Goal: Find specific page/section: Find specific page/section

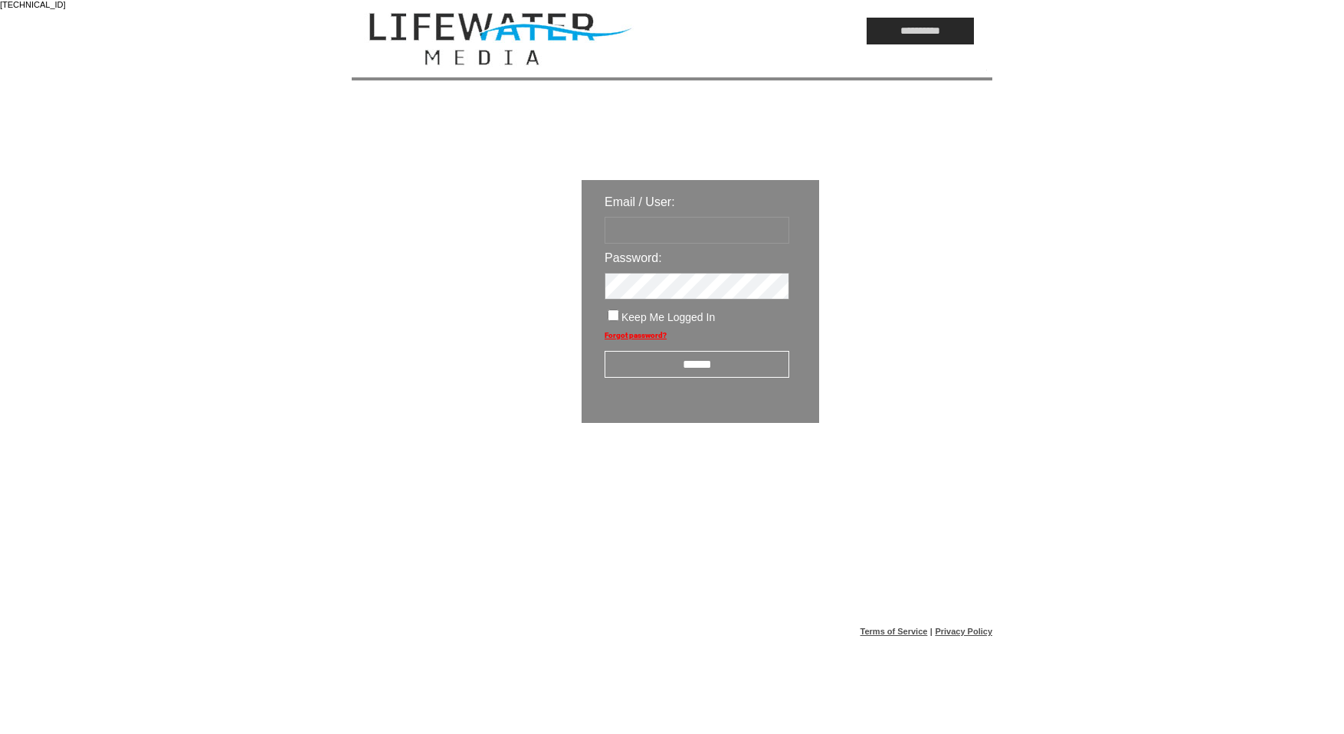
click at [709, 231] on input "text" at bounding box center [697, 230] width 185 height 27
click at [660, 224] on input "text" at bounding box center [697, 230] width 185 height 27
type input "*********"
click at [734, 359] on input "******" at bounding box center [697, 364] width 185 height 27
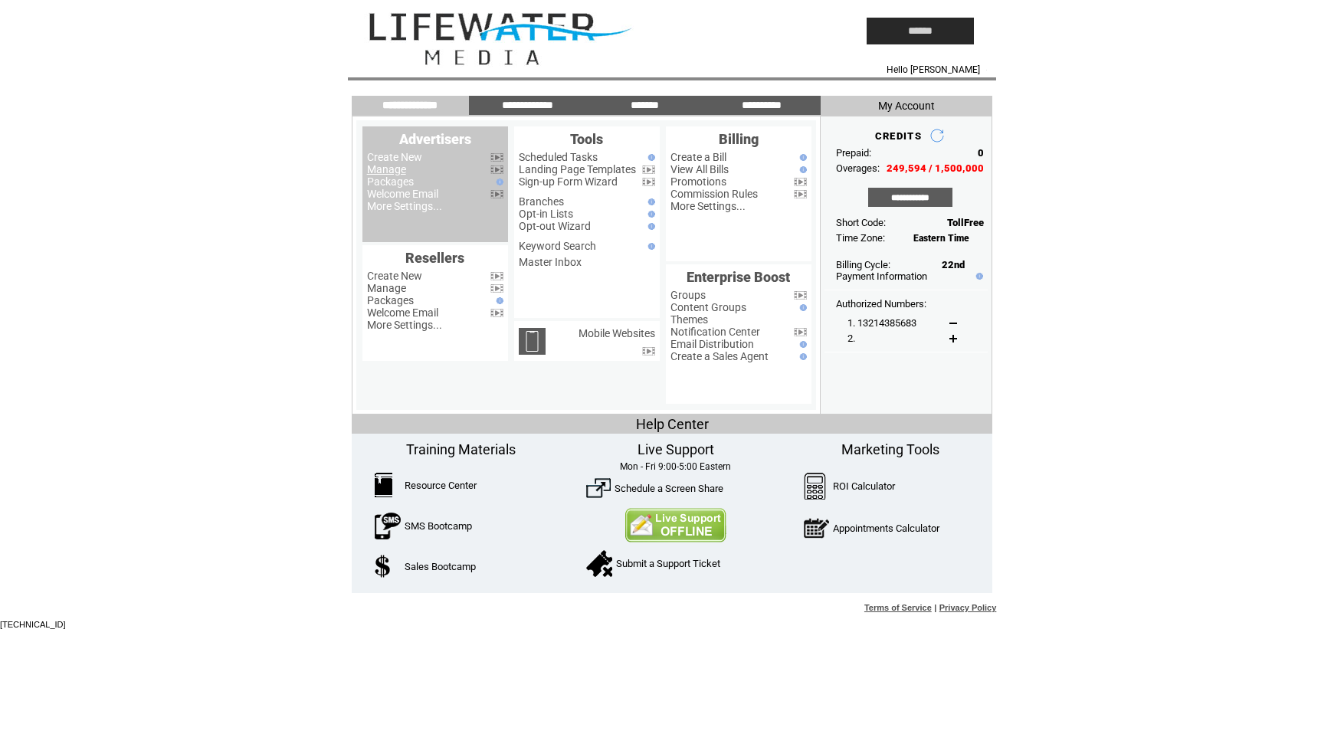
click at [389, 172] on link "Manage" at bounding box center [386, 169] width 39 height 12
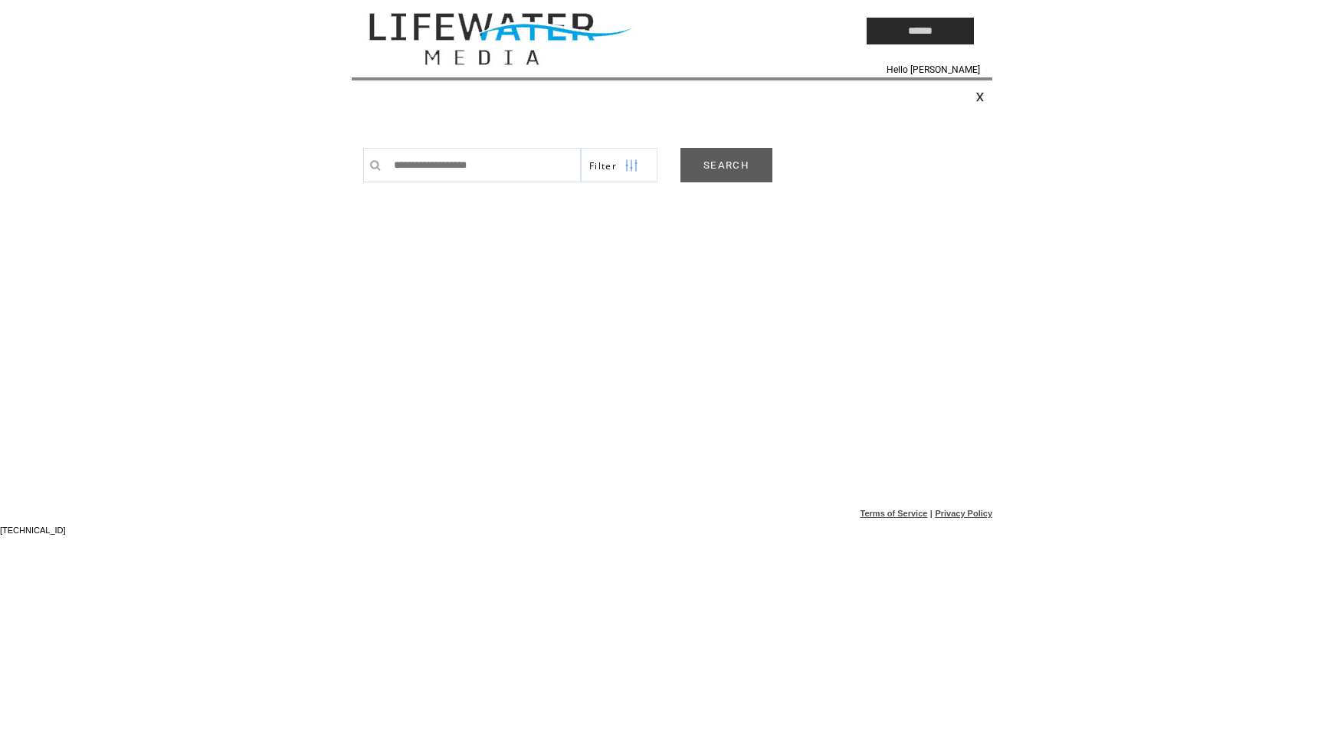
click at [722, 169] on link "SEARCH" at bounding box center [726, 165] width 92 height 34
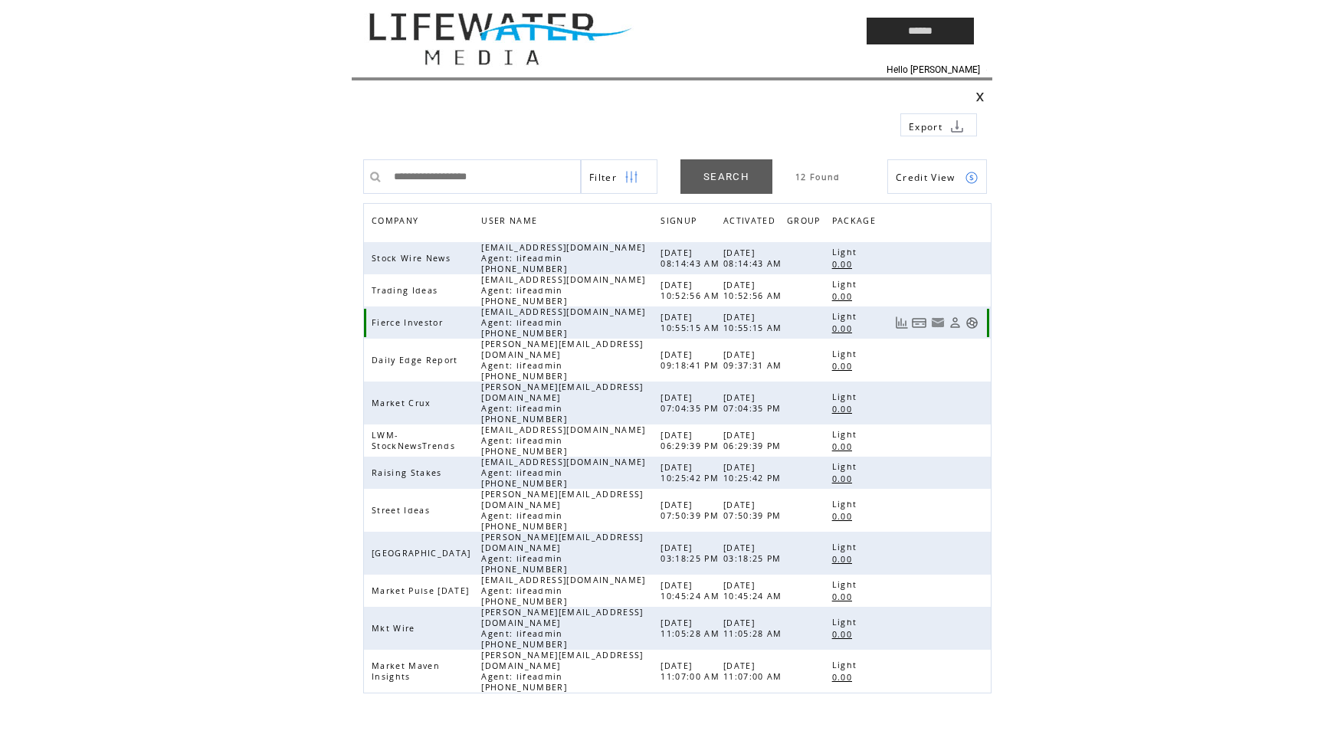
click at [972, 328] on link at bounding box center [971, 322] width 13 height 13
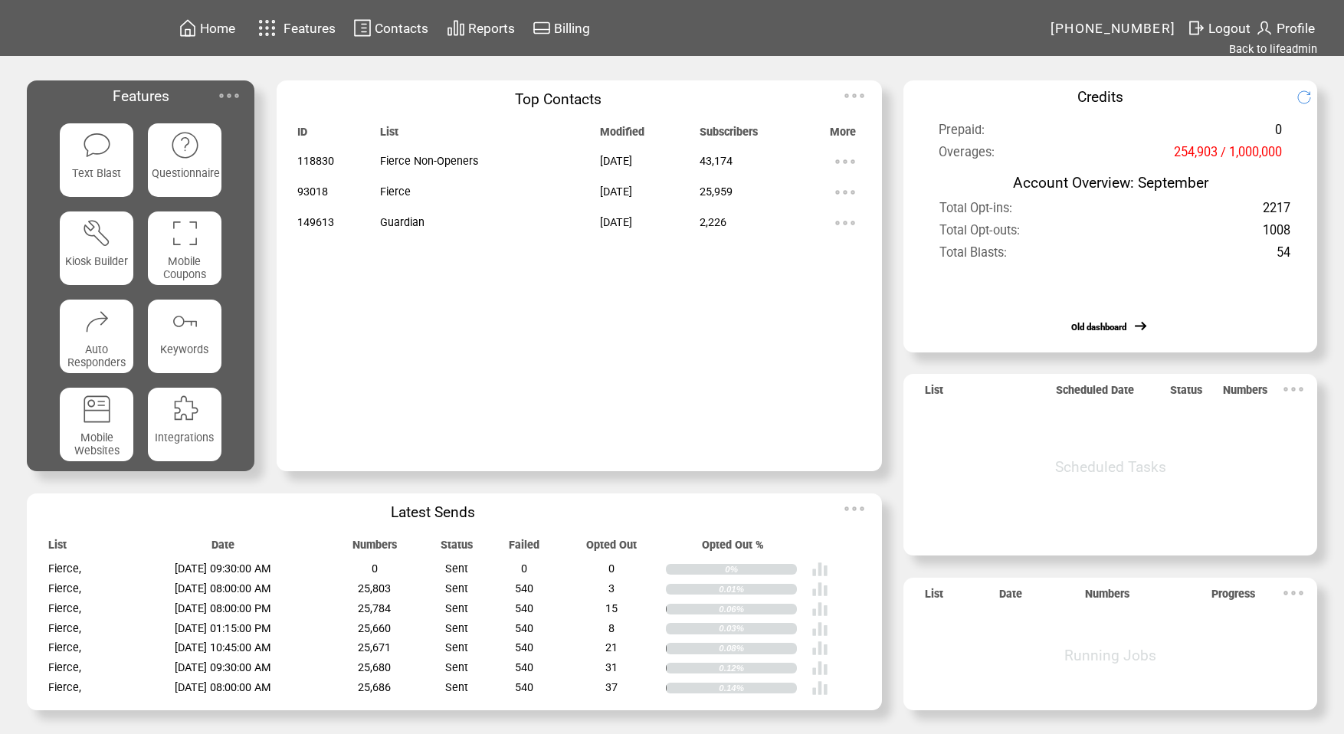
click at [398, 19] on td "Contacts" at bounding box center [401, 28] width 55 height 21
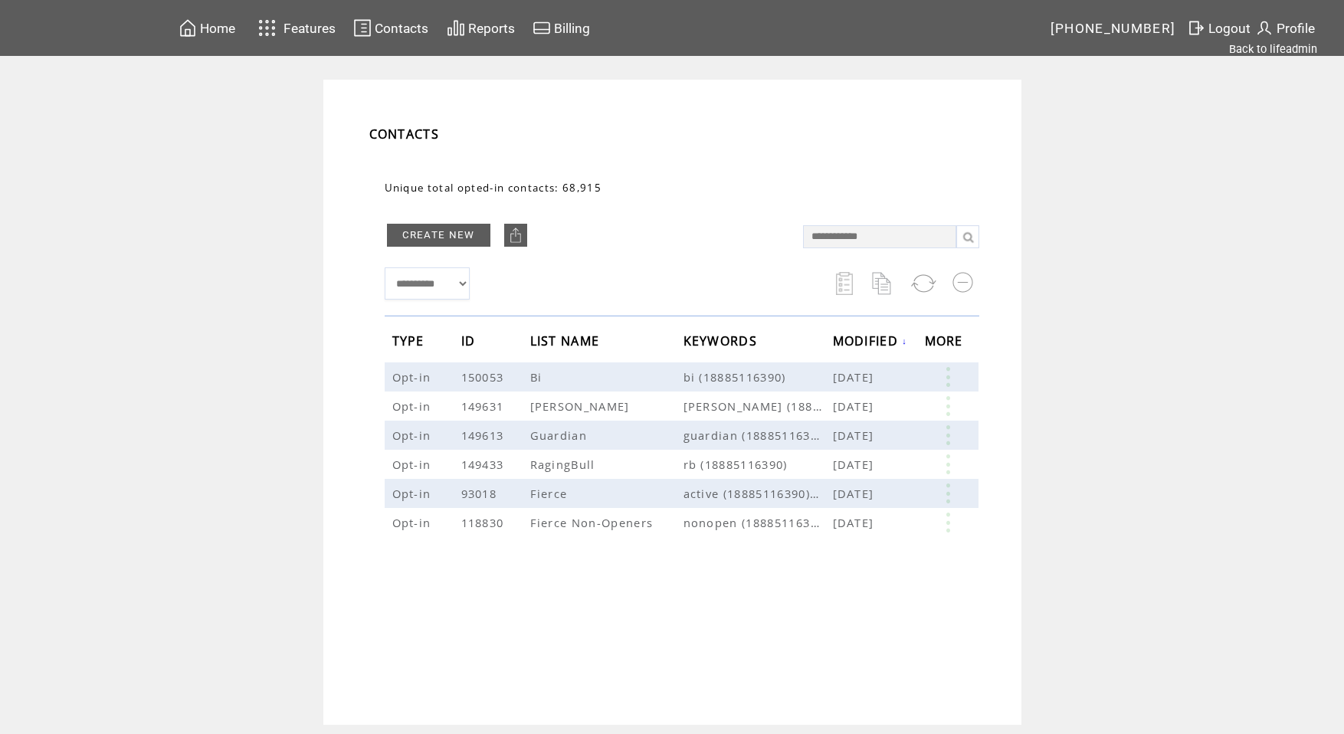
click at [483, 124] on td "CONTACTS" at bounding box center [672, 123] width 652 height 40
click at [943, 523] on link at bounding box center [948, 523] width 46 height 20
click at [1283, 51] on link "Back to lifeadmin" at bounding box center [1273, 49] width 88 height 14
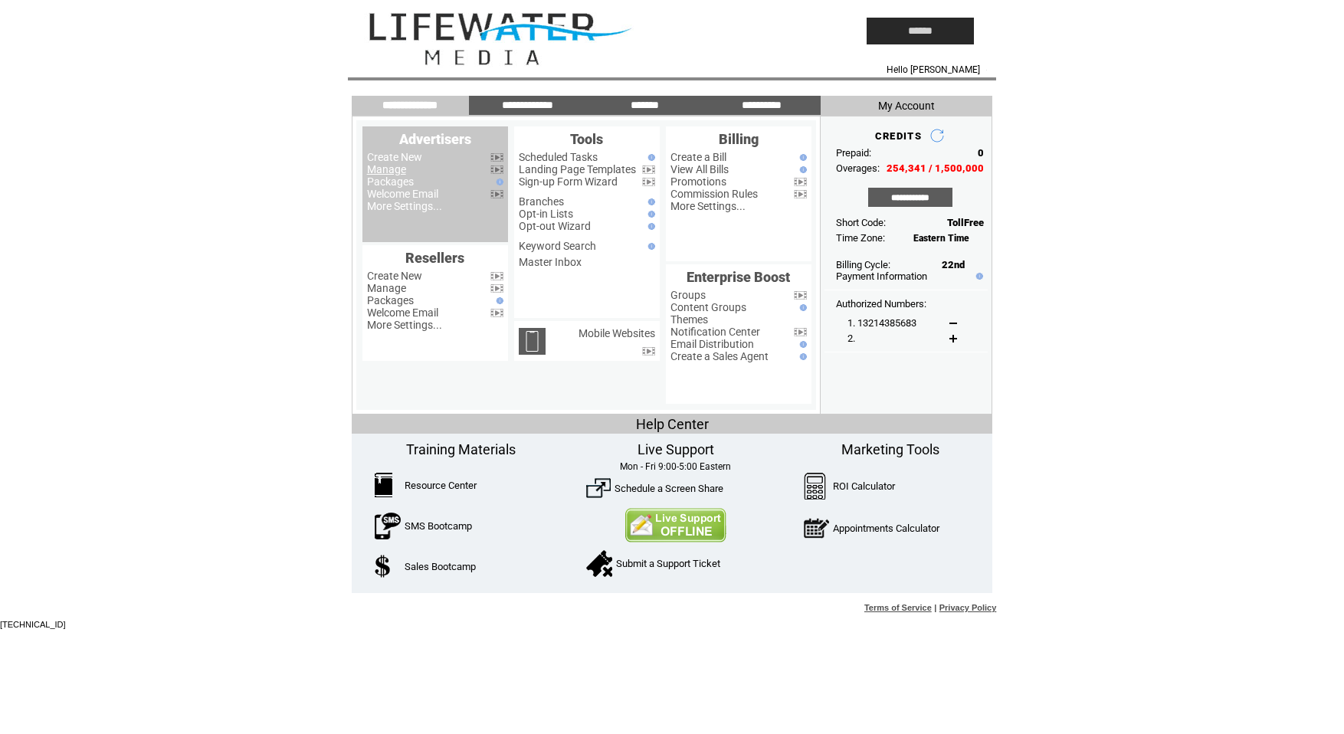
click at [401, 169] on link "Manage" at bounding box center [386, 169] width 39 height 12
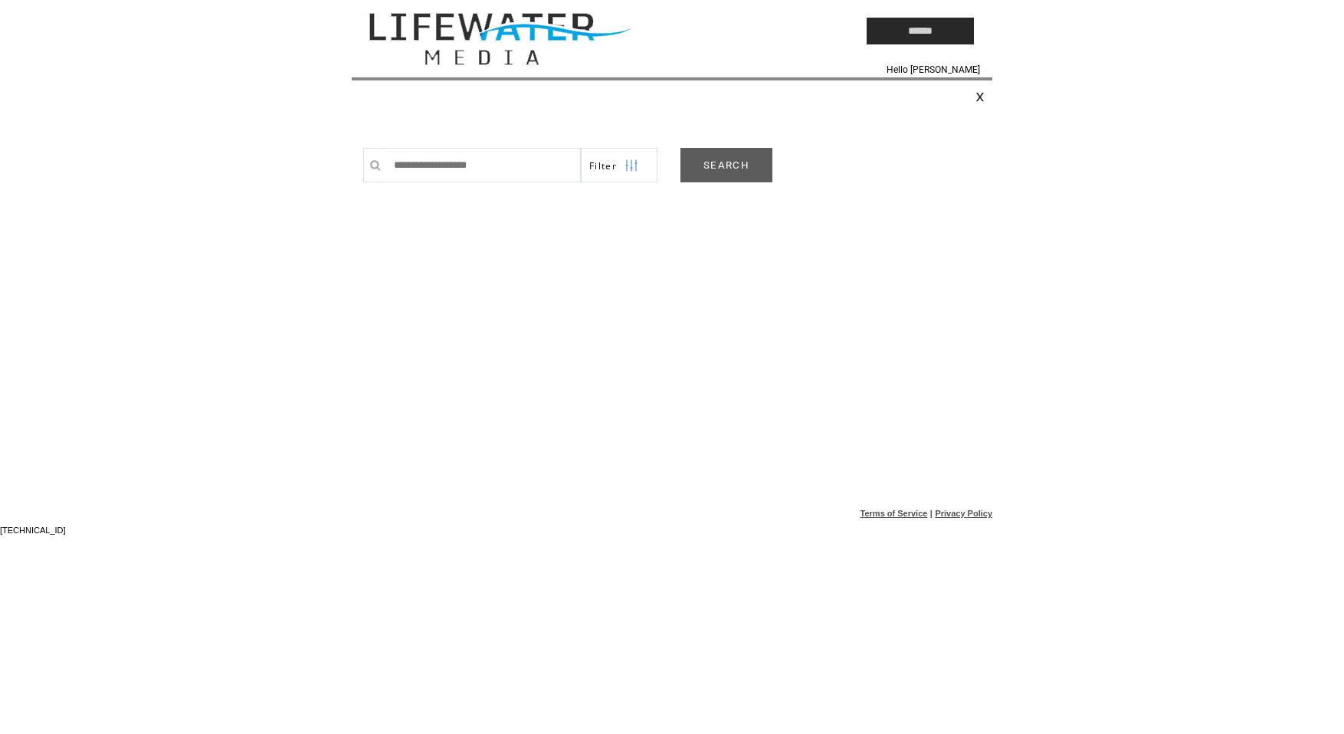
click at [749, 164] on link "SEARCH" at bounding box center [726, 165] width 92 height 34
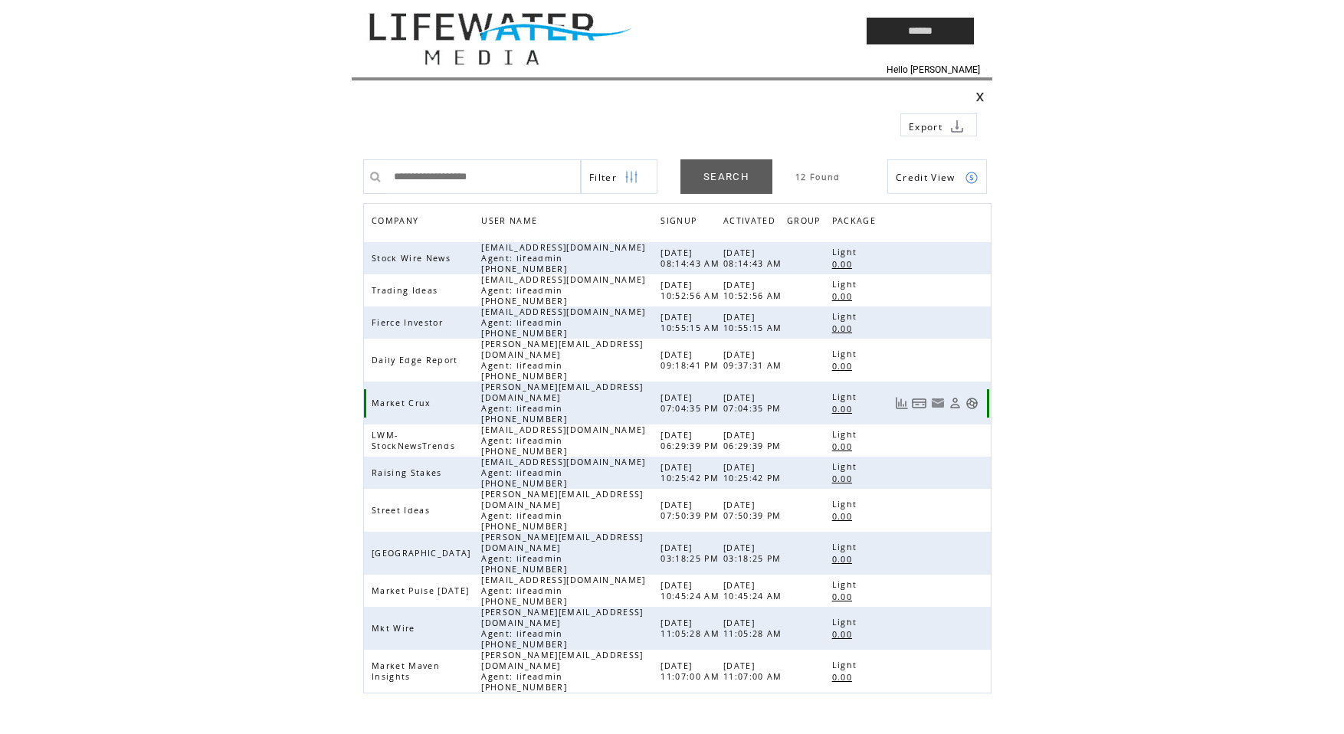
click at [972, 397] on link at bounding box center [971, 403] width 13 height 13
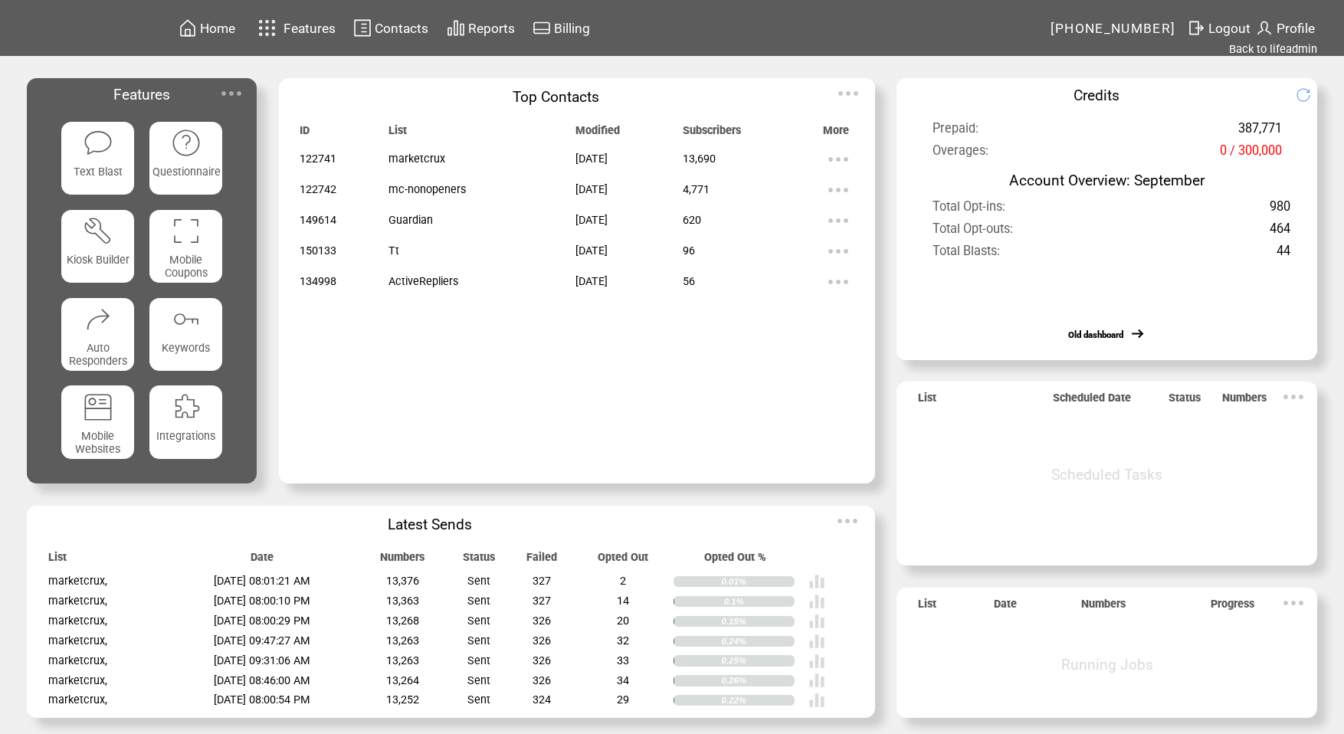
click at [387, 35] on span "Contacts" at bounding box center [402, 28] width 54 height 15
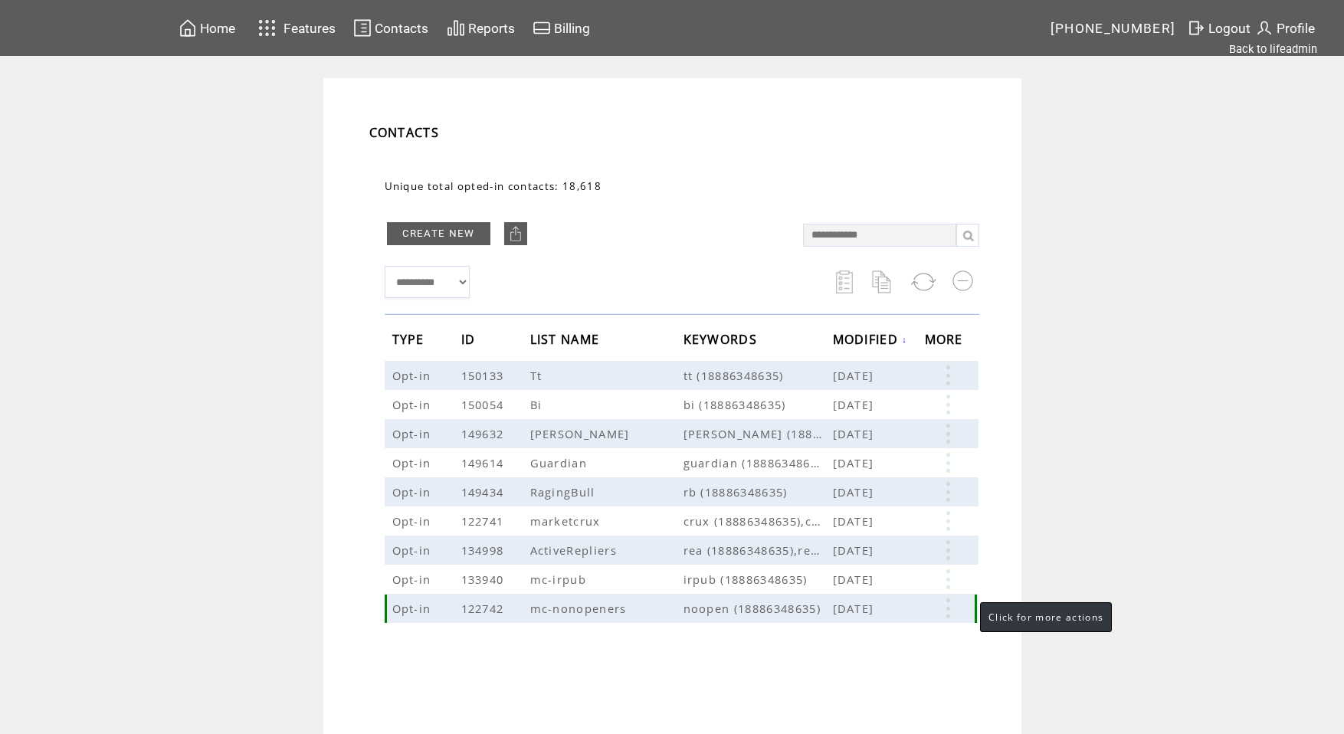
click at [945, 604] on link at bounding box center [948, 608] width 46 height 20
click at [1280, 53] on link "Back to lifeadmin" at bounding box center [1273, 49] width 88 height 14
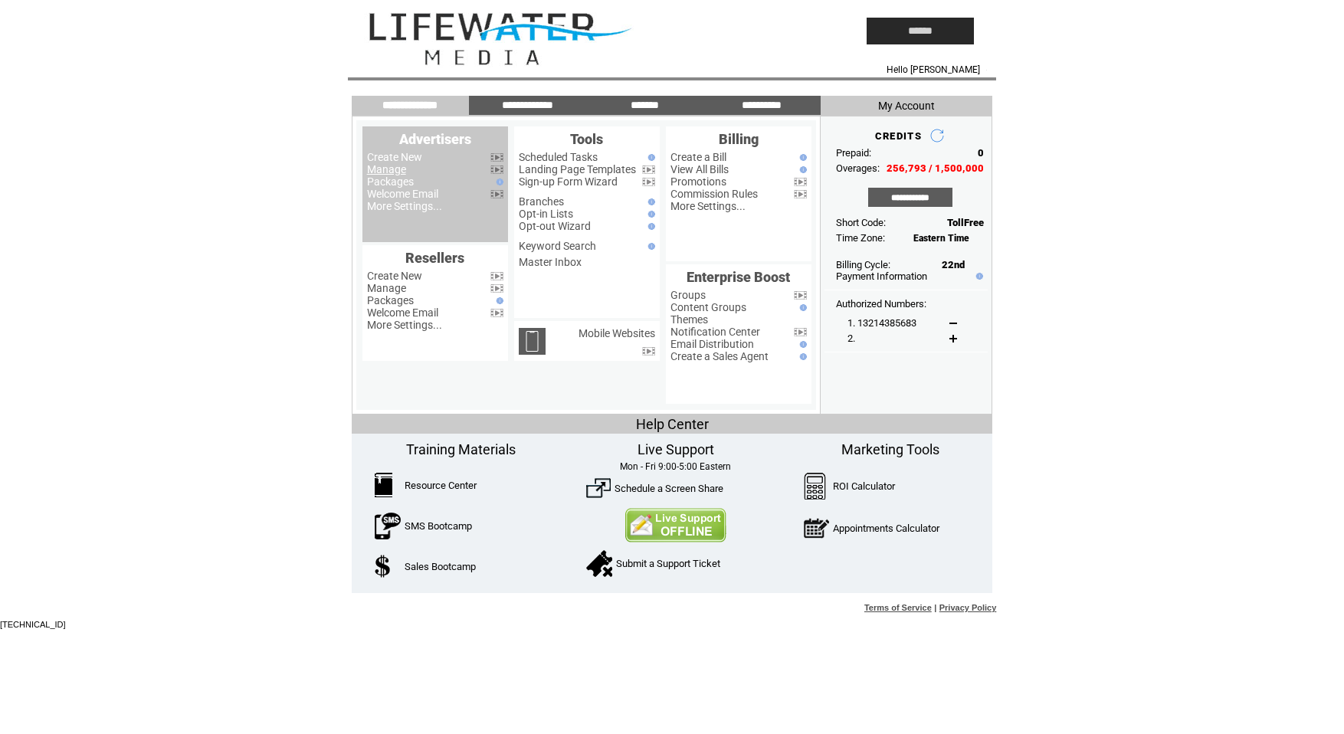
click at [395, 171] on link "Manage" at bounding box center [386, 169] width 39 height 12
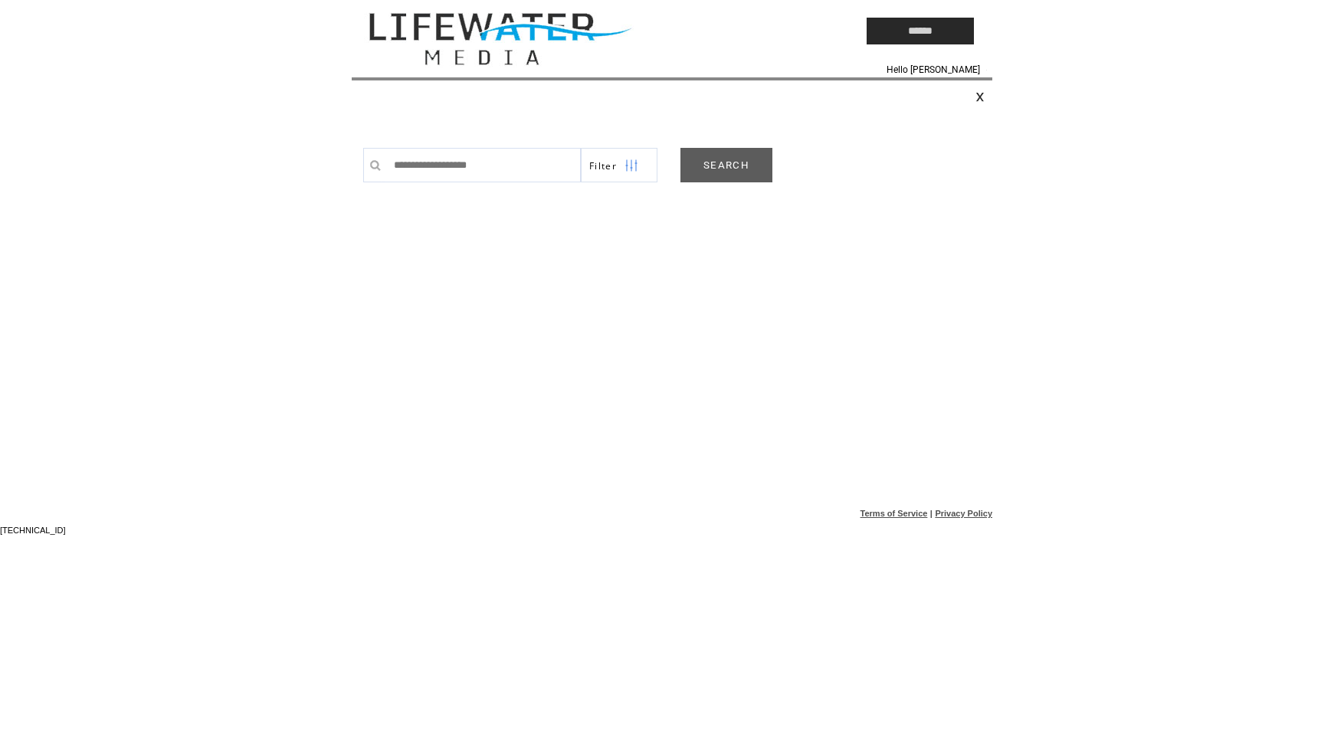
click at [723, 170] on link "SEARCH" at bounding box center [726, 165] width 92 height 34
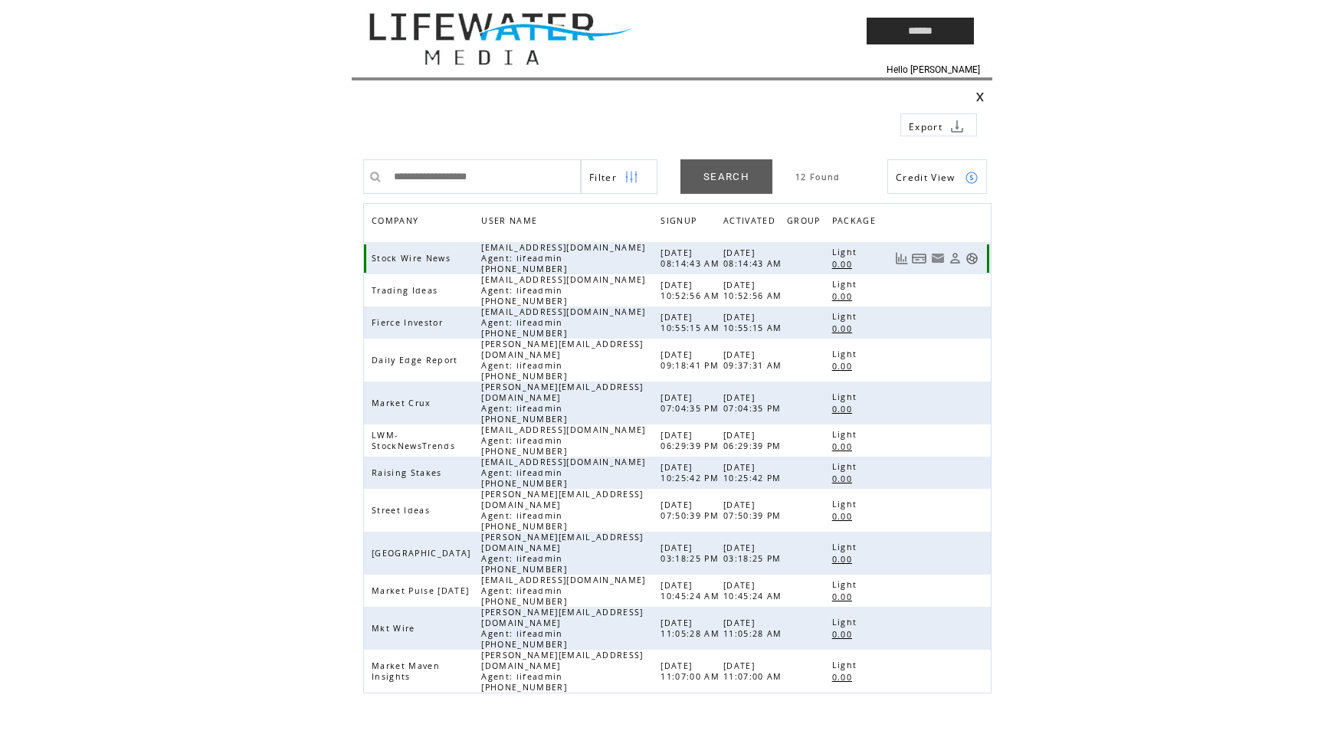
click at [971, 261] on link at bounding box center [971, 258] width 13 height 13
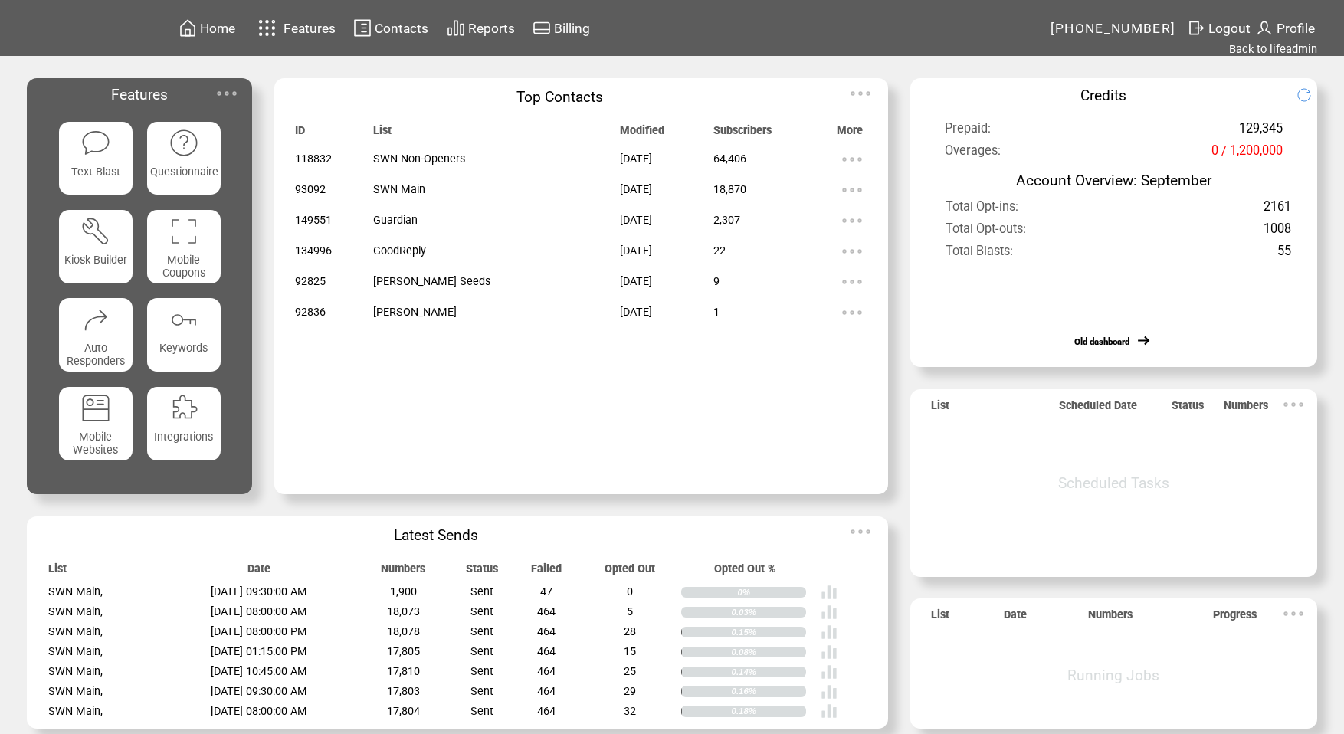
click at [385, 21] on span "Contacts" at bounding box center [402, 28] width 54 height 15
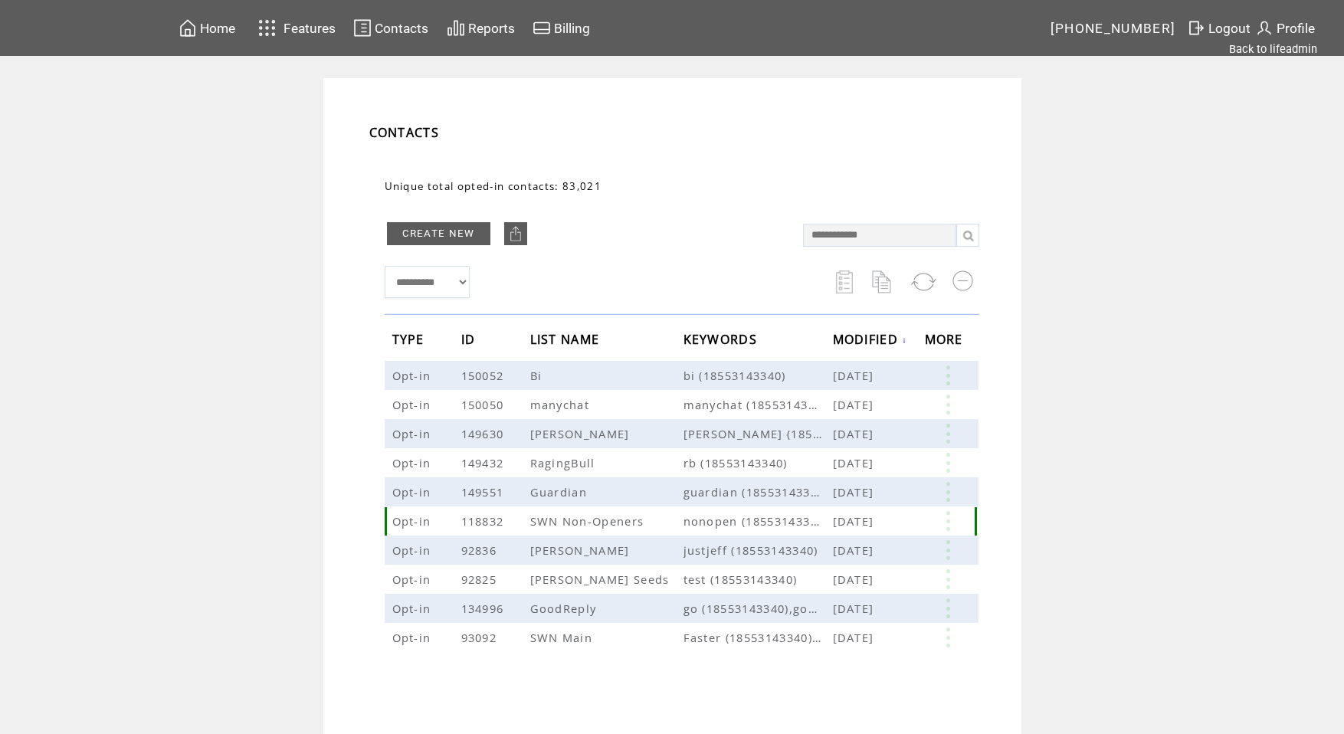
click at [948, 519] on link at bounding box center [948, 521] width 46 height 20
click at [1293, 54] on link "Back to lifeadmin" at bounding box center [1273, 49] width 88 height 14
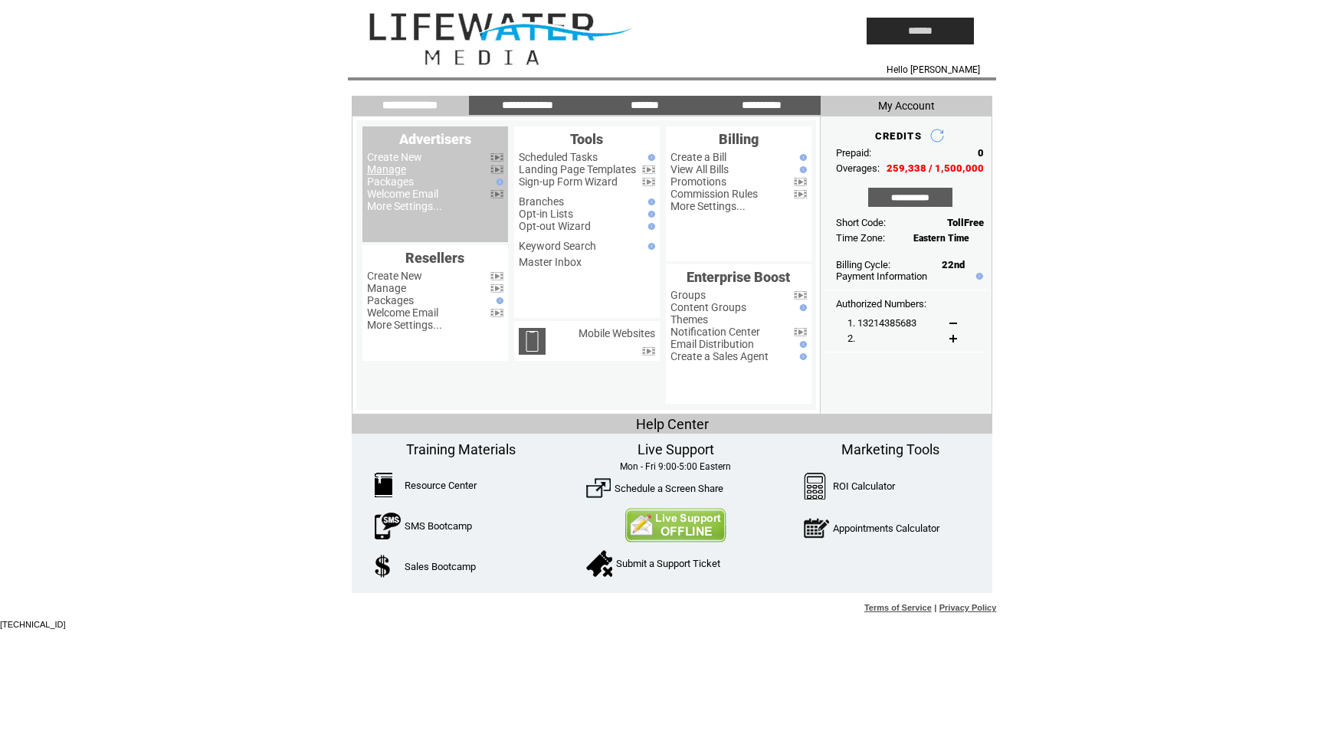
click at [389, 168] on link "Manage" at bounding box center [386, 169] width 39 height 12
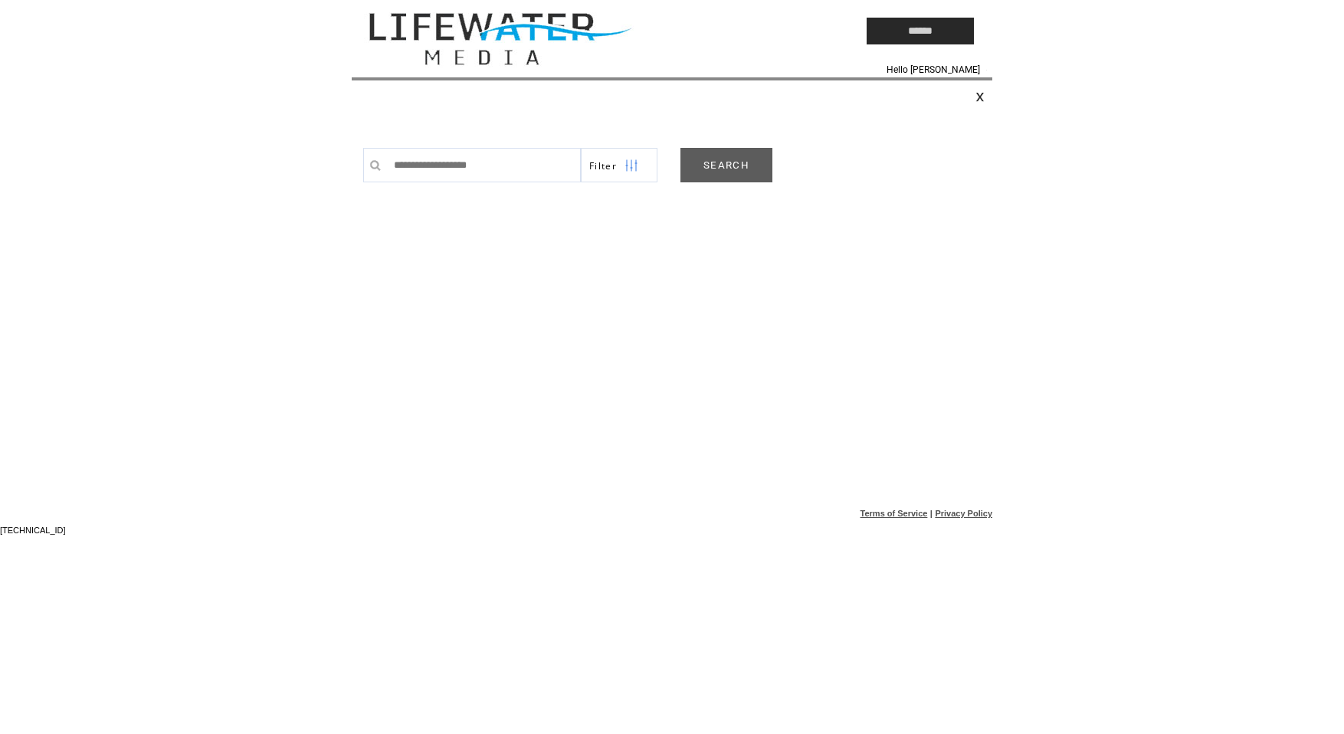
click at [730, 165] on link "SEARCH" at bounding box center [726, 165] width 92 height 34
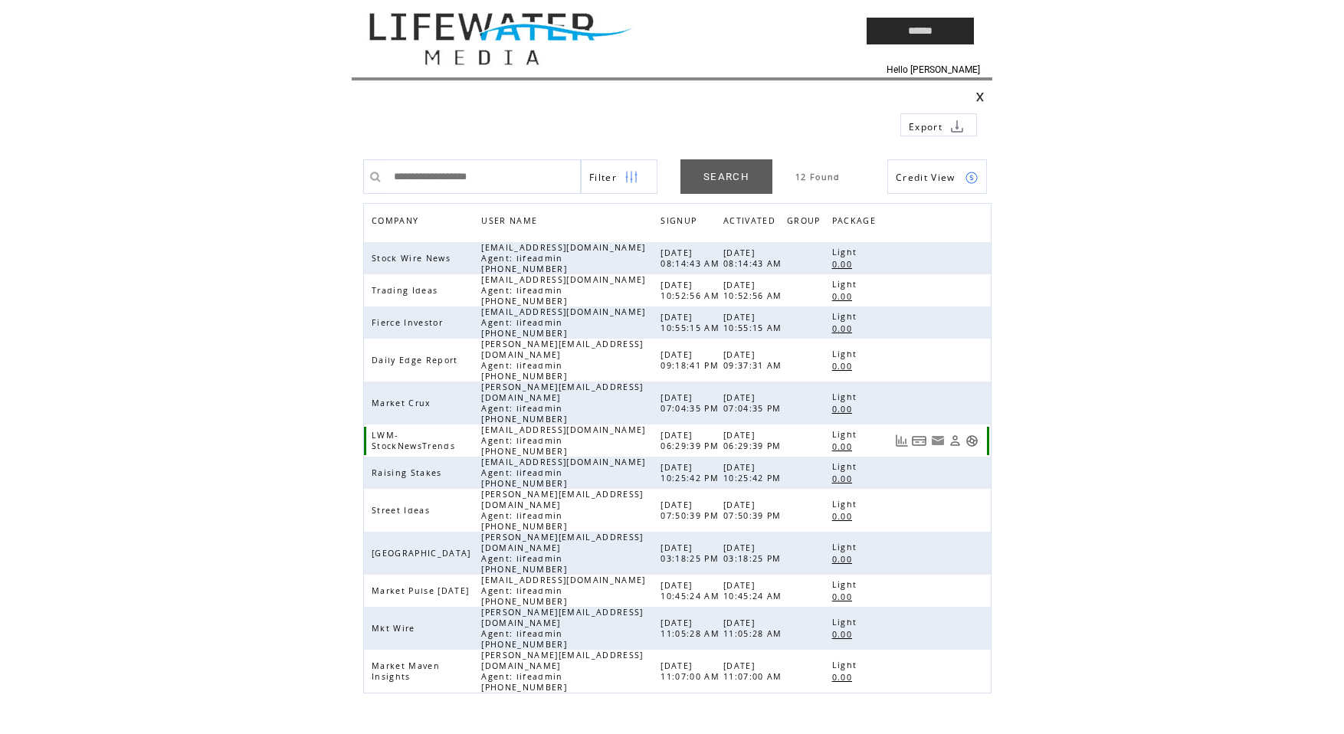
click at [974, 434] on link at bounding box center [971, 440] width 13 height 13
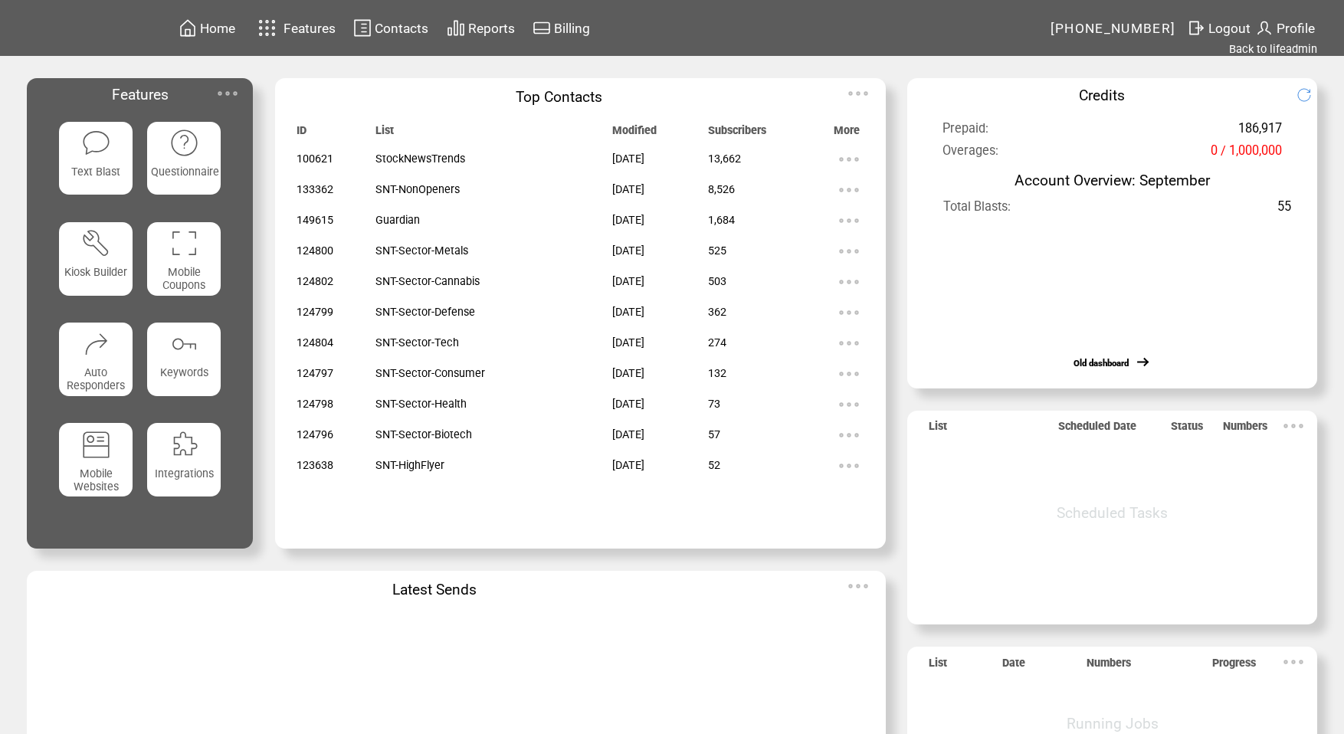
click at [850, 192] on img at bounding box center [849, 190] width 31 height 31
click at [1253, 43] on link "Back to lifeadmin" at bounding box center [1273, 49] width 88 height 14
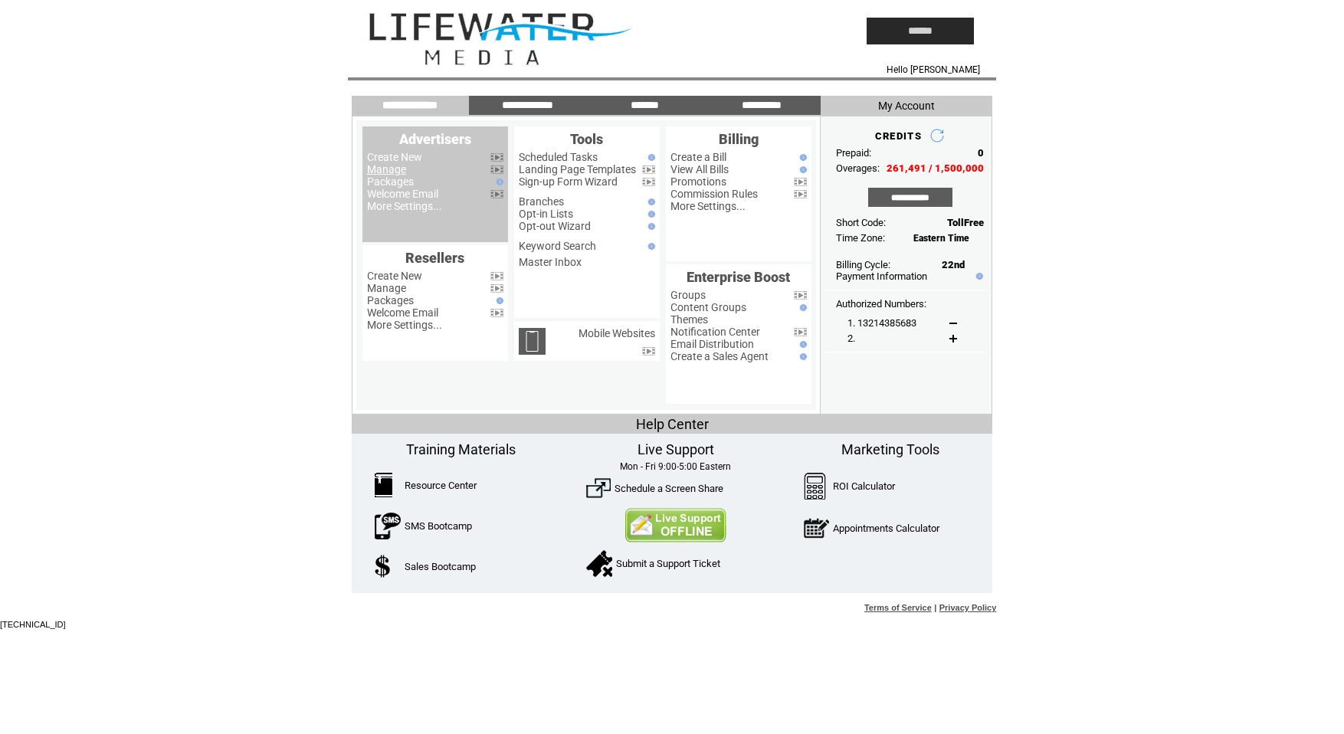
click at [402, 163] on link "Manage" at bounding box center [386, 169] width 39 height 12
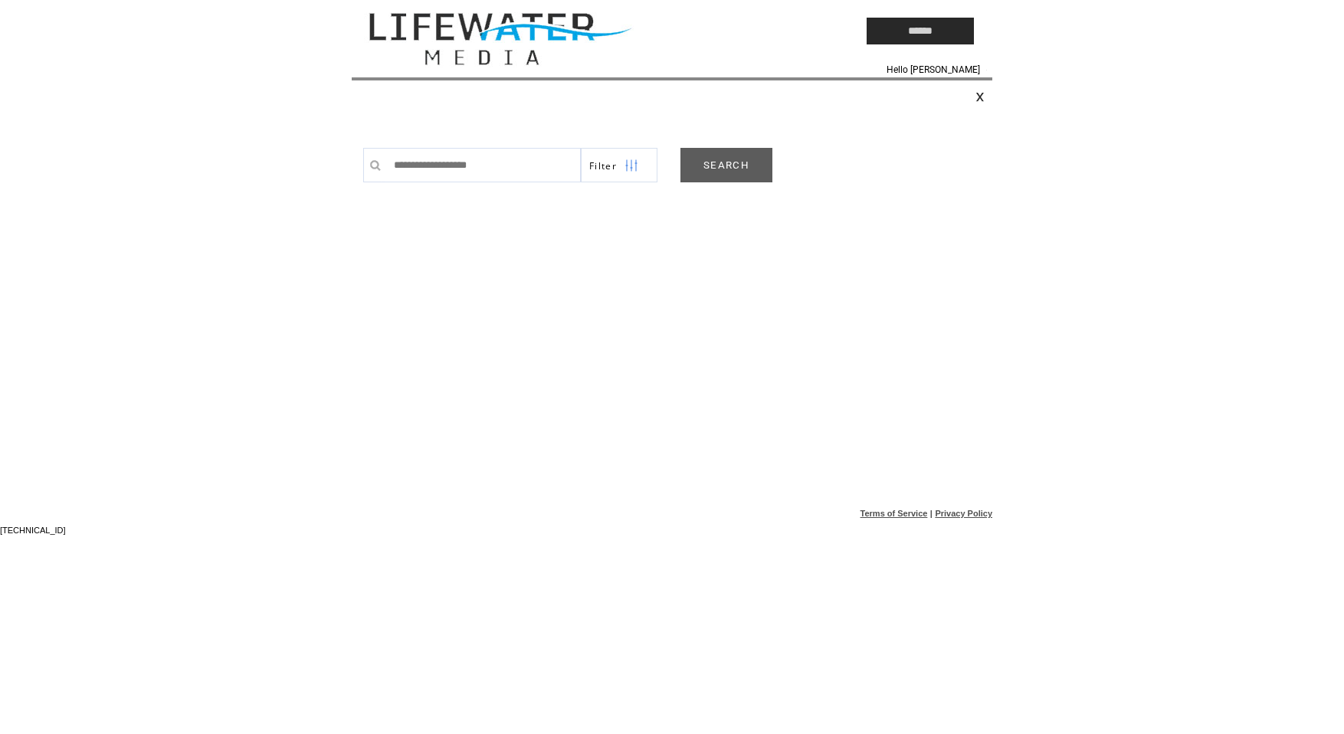
click at [746, 154] on link "SEARCH" at bounding box center [726, 165] width 92 height 34
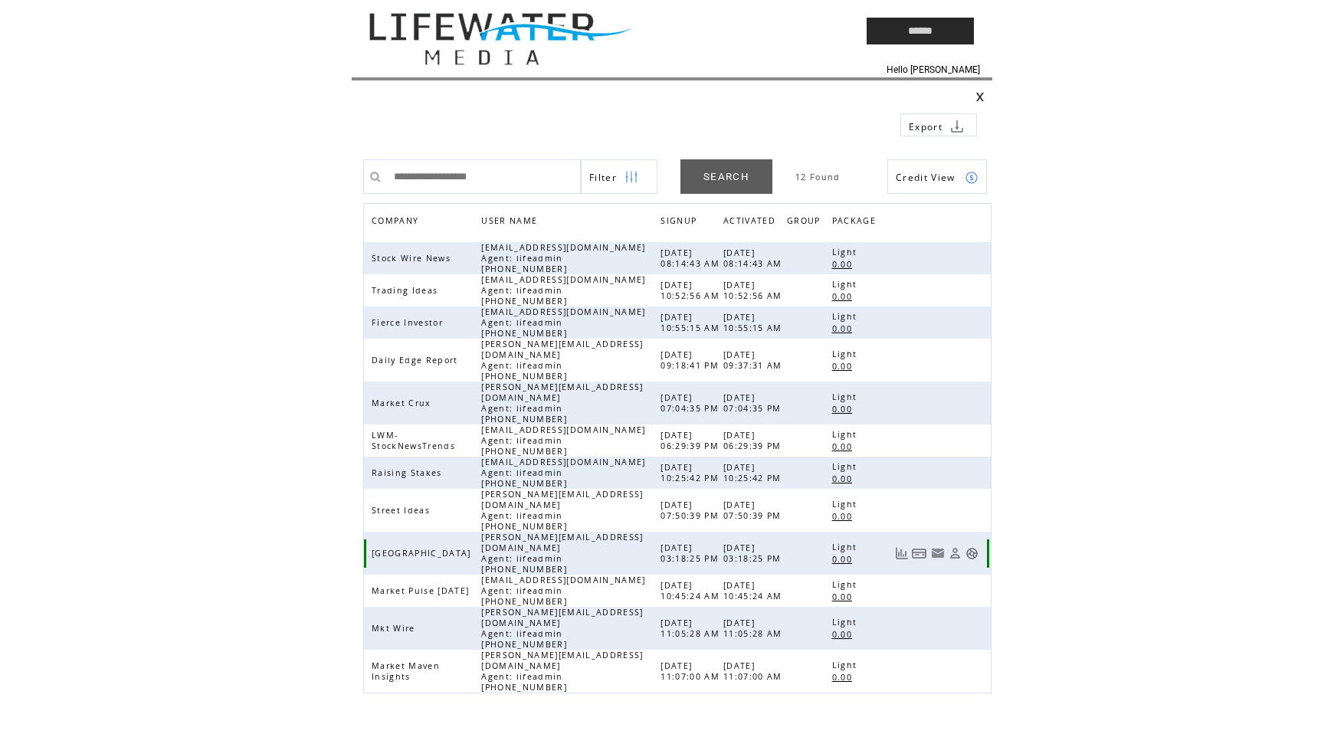
click at [974, 547] on link at bounding box center [971, 553] width 13 height 13
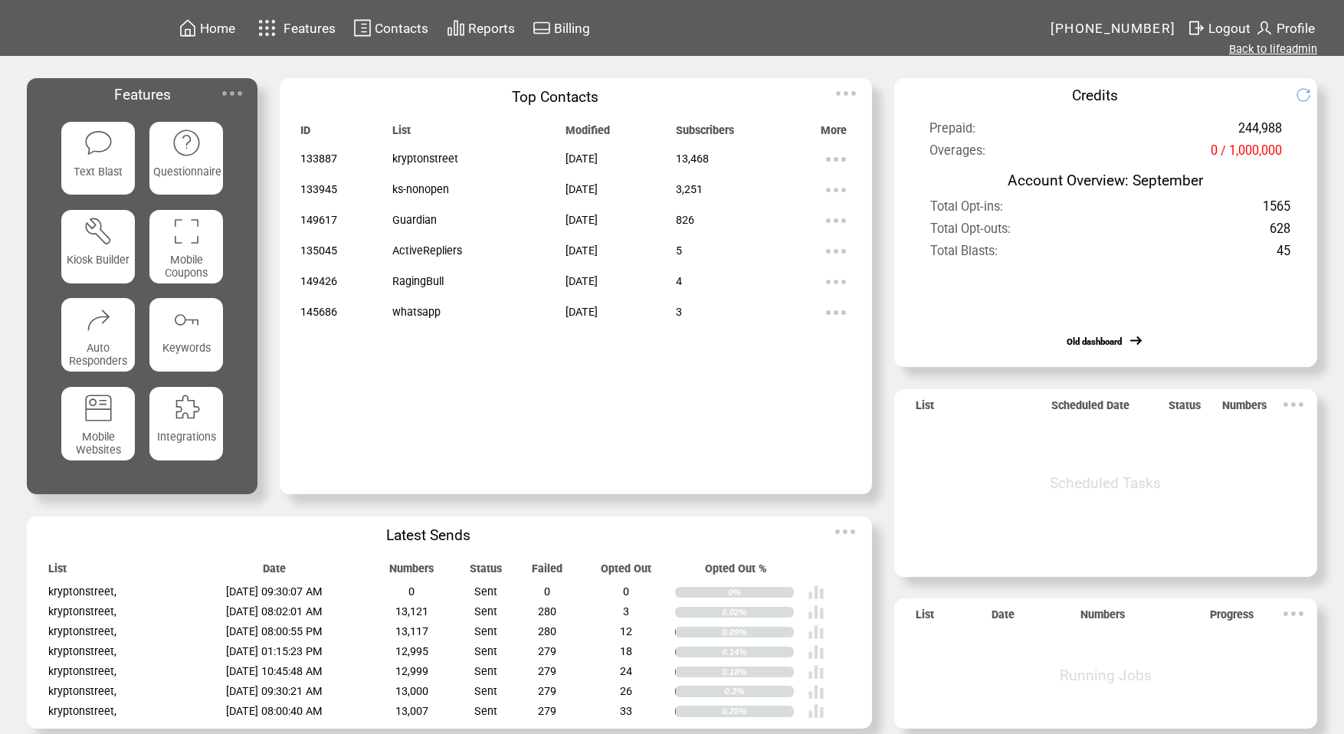
click at [1270, 44] on link "Back to lifeadmin" at bounding box center [1273, 49] width 88 height 14
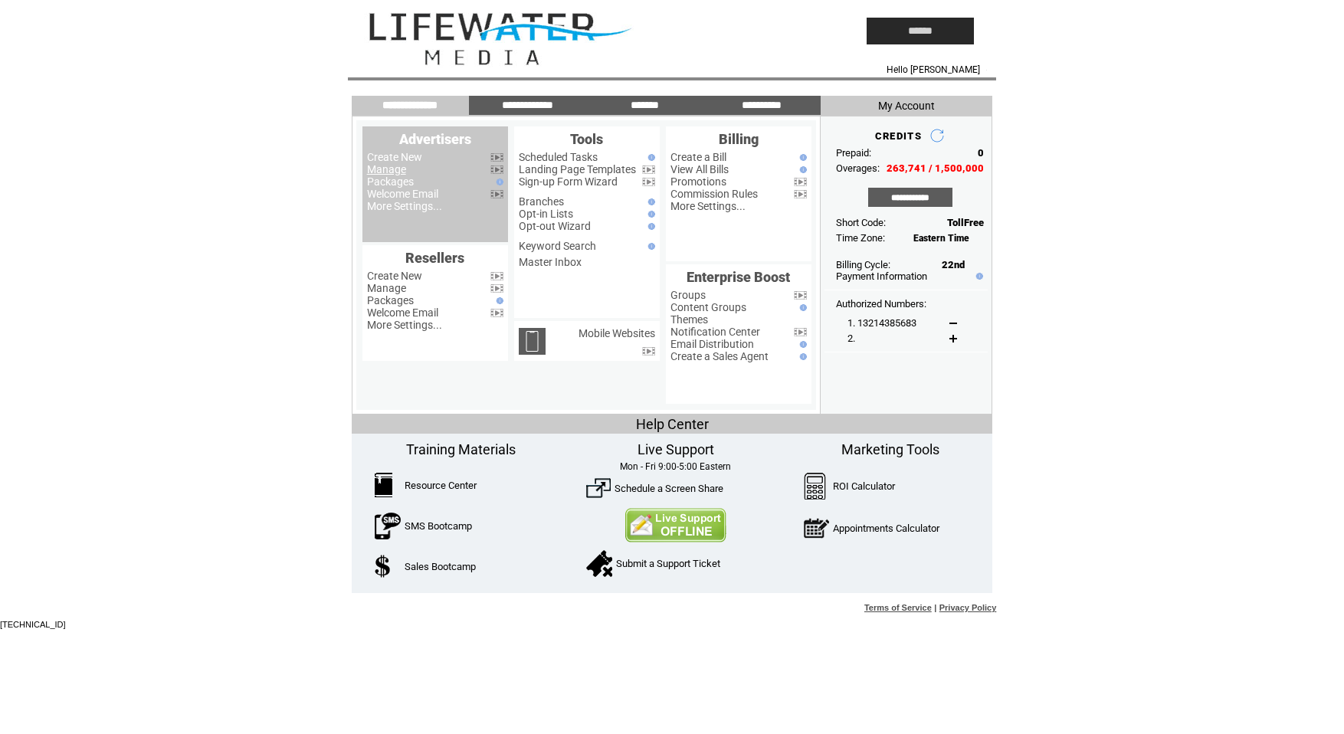
click at [388, 168] on link "Manage" at bounding box center [386, 169] width 39 height 12
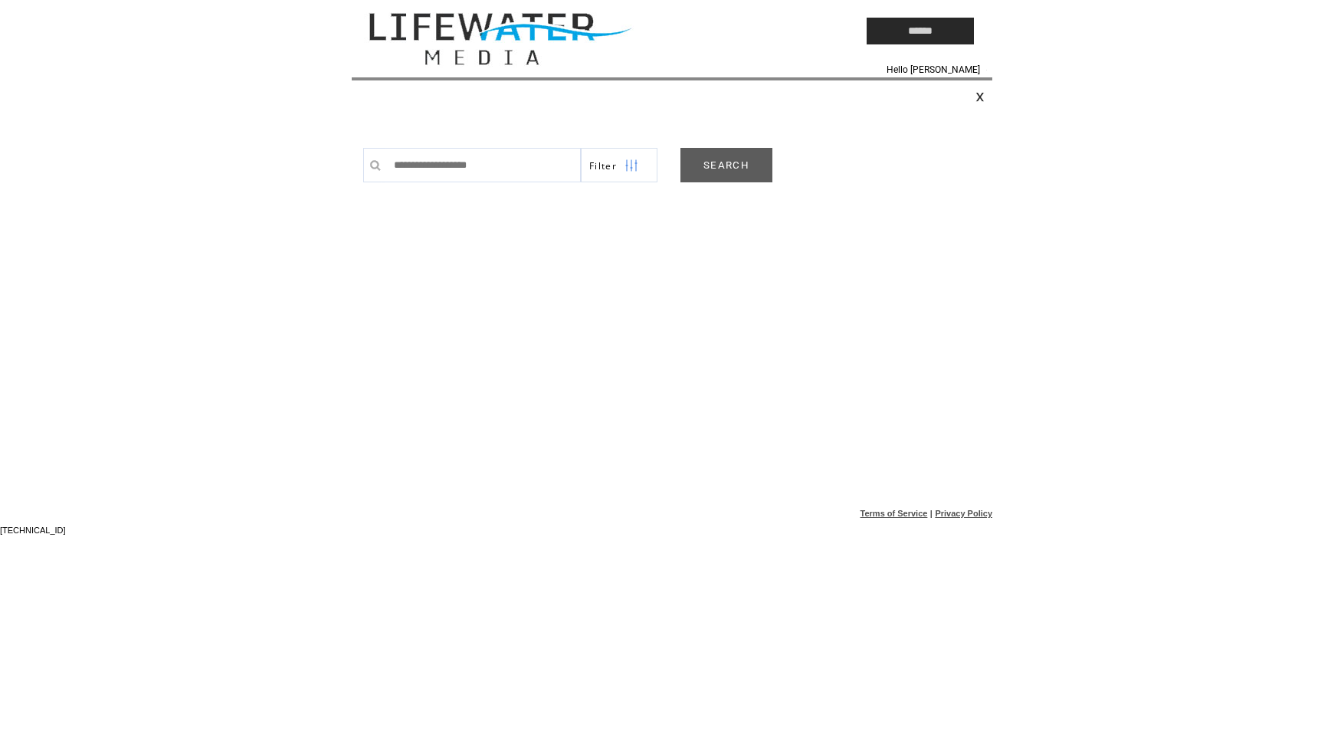
click at [758, 169] on link "SEARCH" at bounding box center [726, 165] width 92 height 34
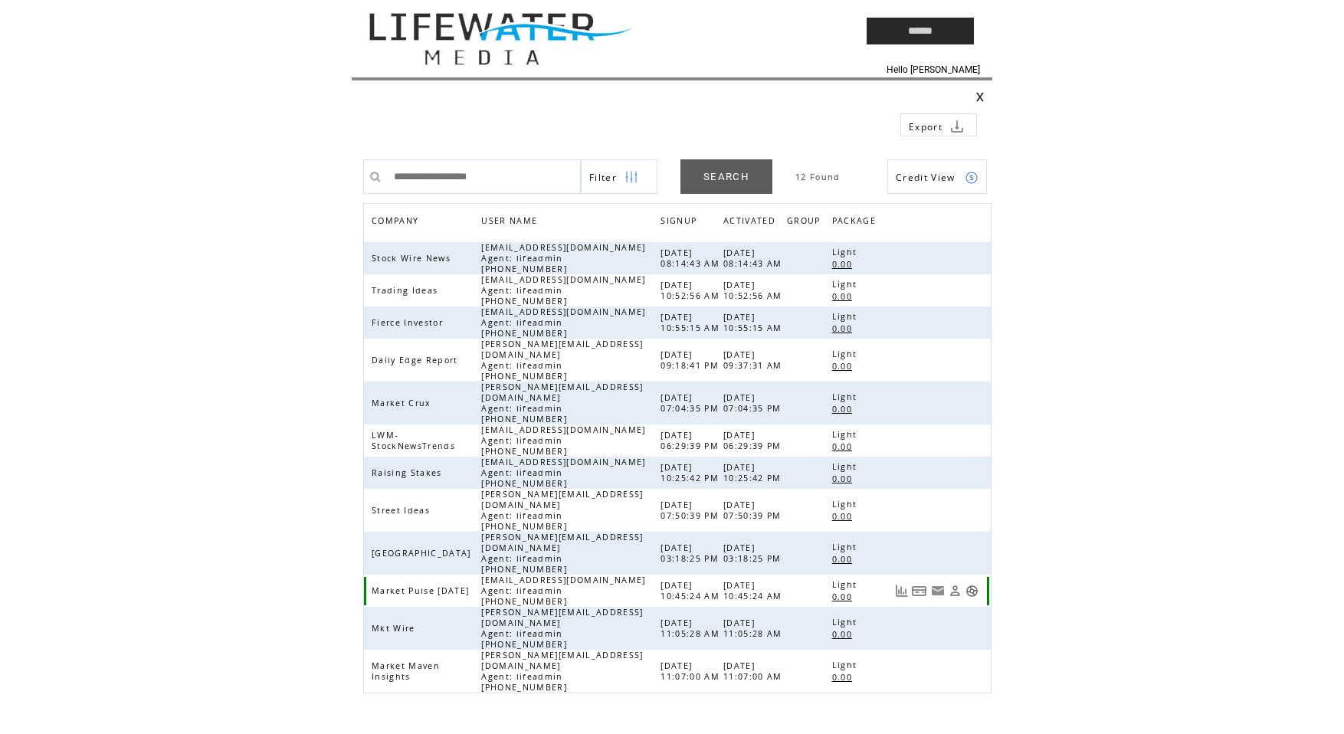
click at [968, 585] on link at bounding box center [971, 591] width 13 height 13
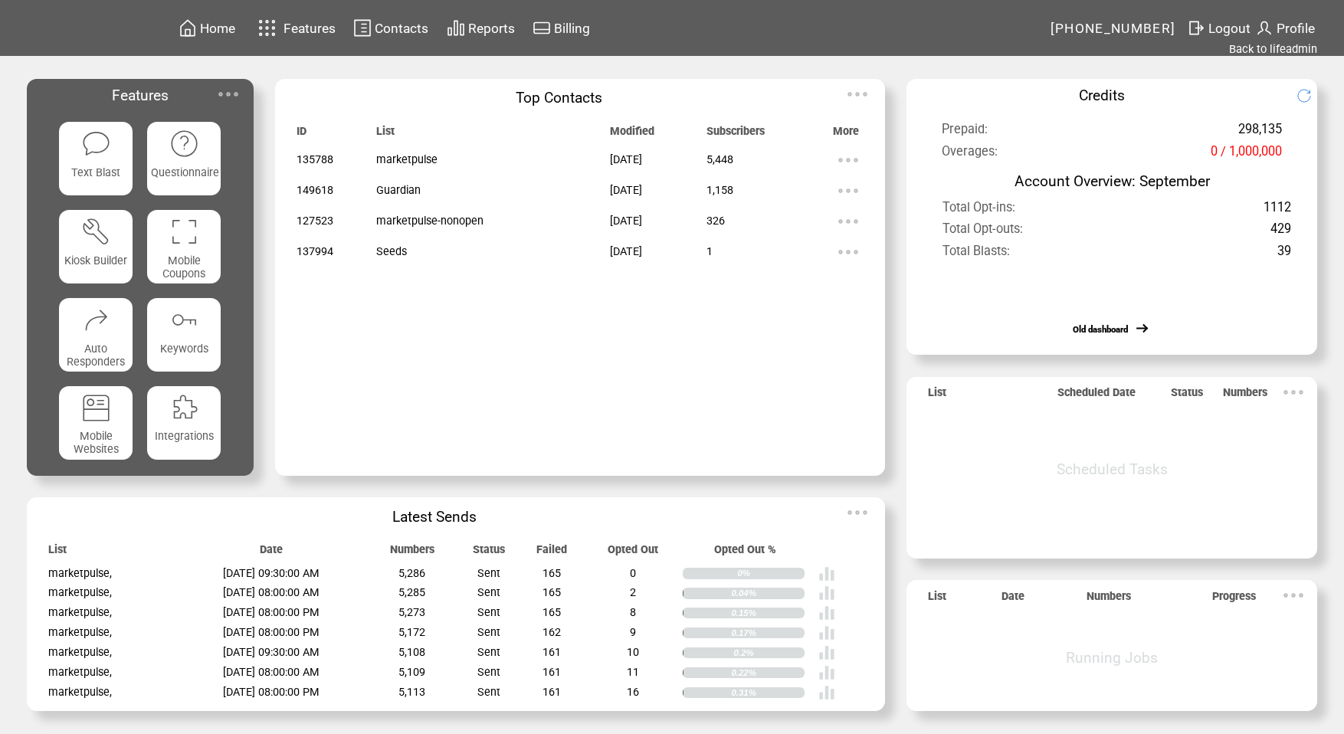
click at [402, 27] on span "Contacts" at bounding box center [402, 28] width 54 height 15
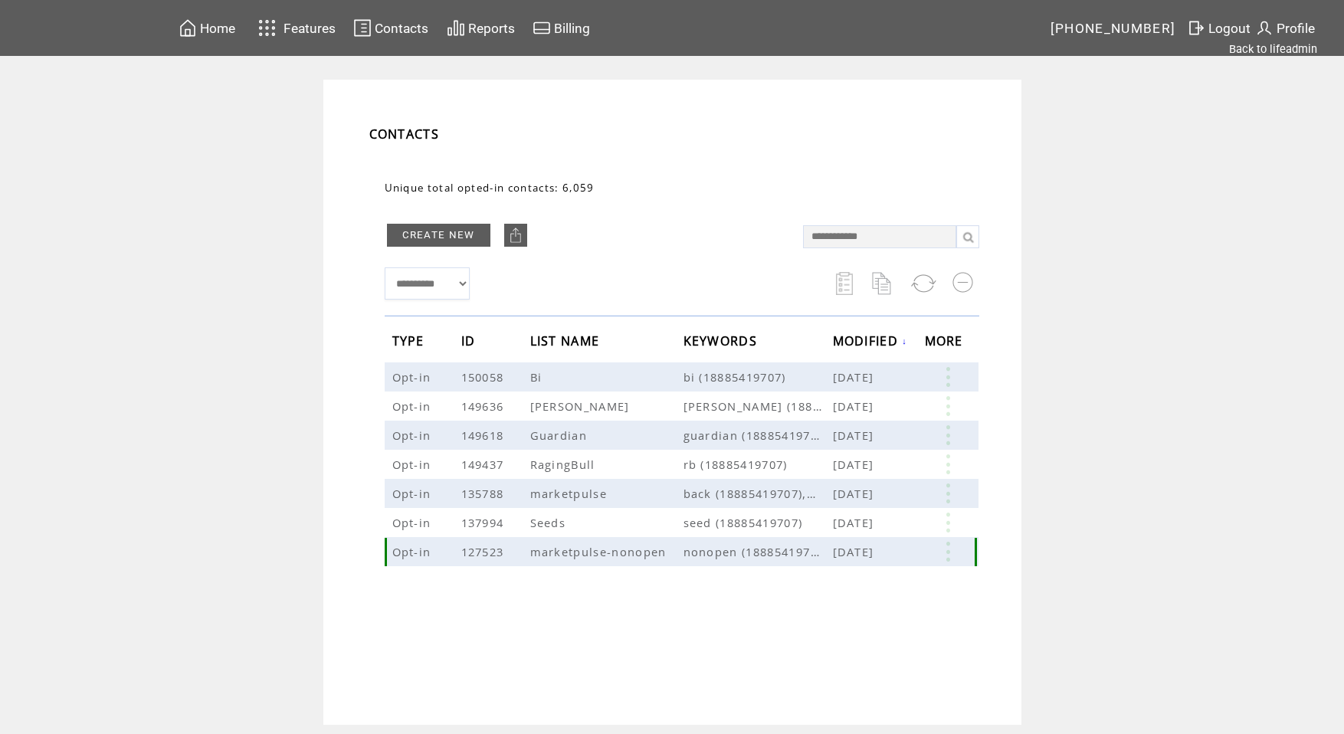
click at [942, 549] on link at bounding box center [948, 552] width 46 height 20
